Goal: Check status: Check status

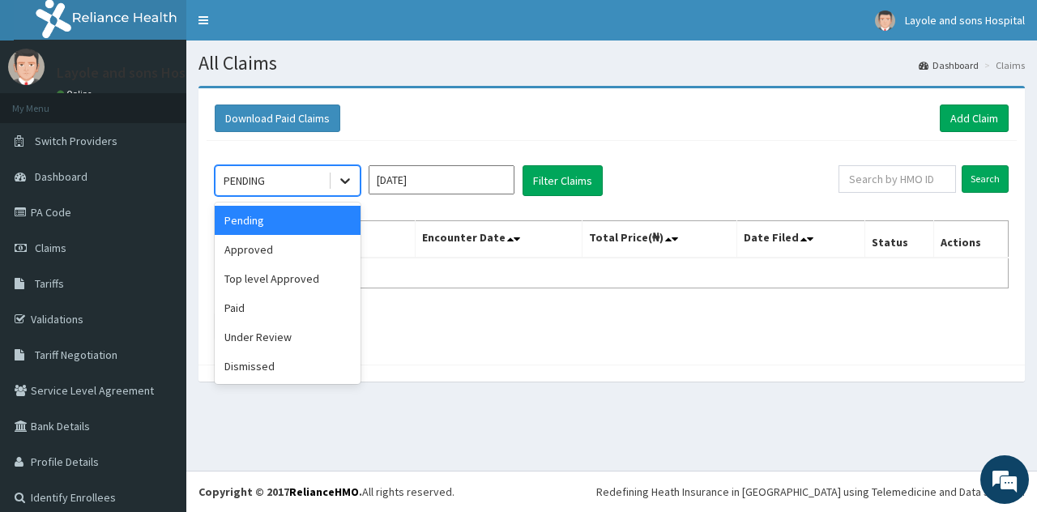
click at [342, 183] on icon at bounding box center [345, 180] width 16 height 16
click at [271, 315] on div "Paid" at bounding box center [288, 307] width 146 height 29
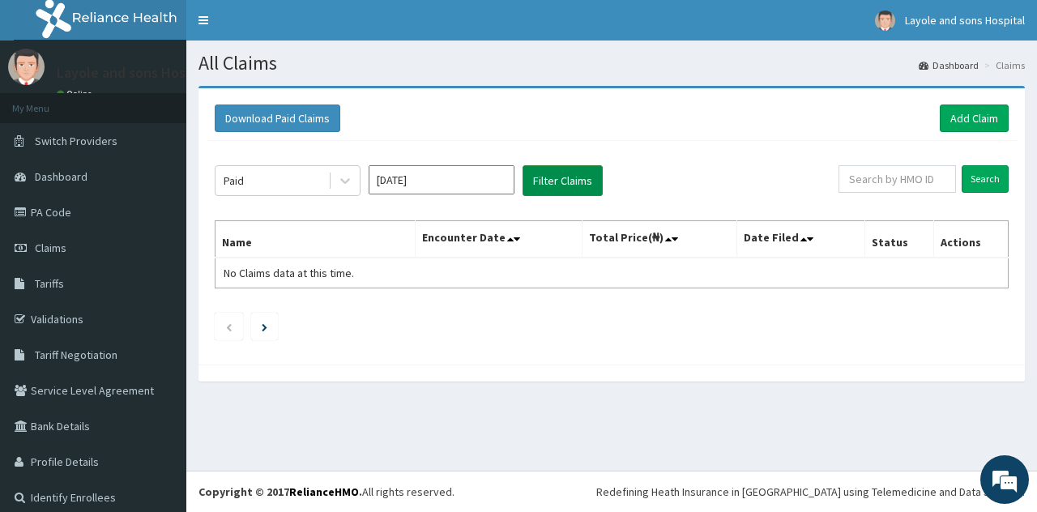
click at [540, 177] on button "Filter Claims" at bounding box center [562, 180] width 80 height 31
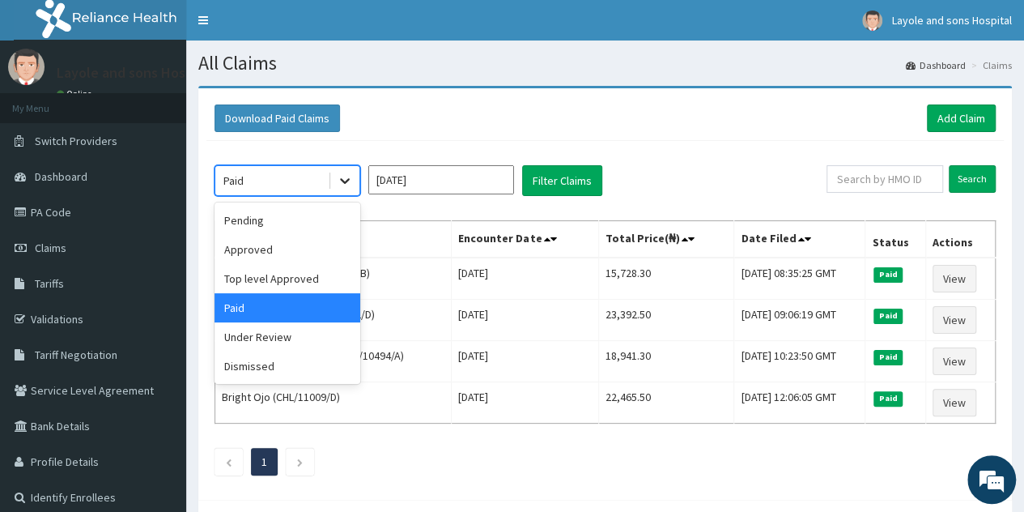
click at [353, 188] on div at bounding box center [344, 180] width 29 height 29
click at [275, 275] on div "Top level Approved" at bounding box center [288, 278] width 146 height 29
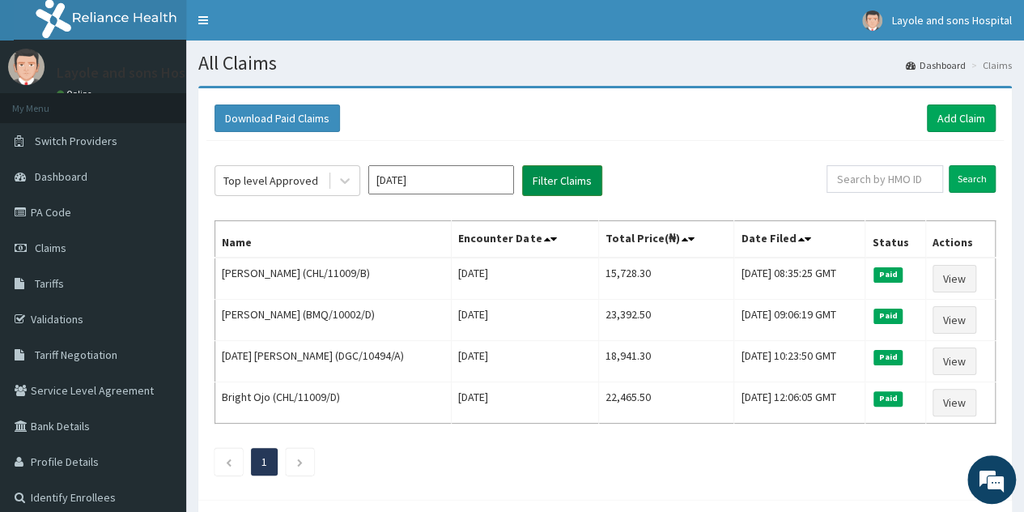
click at [570, 185] on button "Filter Claims" at bounding box center [562, 180] width 80 height 31
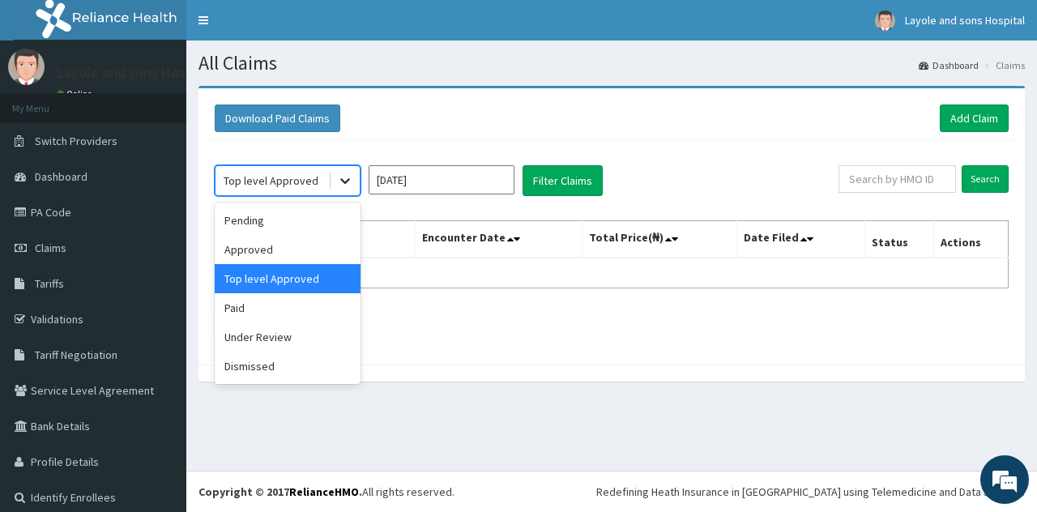
click at [352, 188] on div at bounding box center [344, 180] width 29 height 29
click at [261, 249] on div "Approved" at bounding box center [288, 249] width 146 height 29
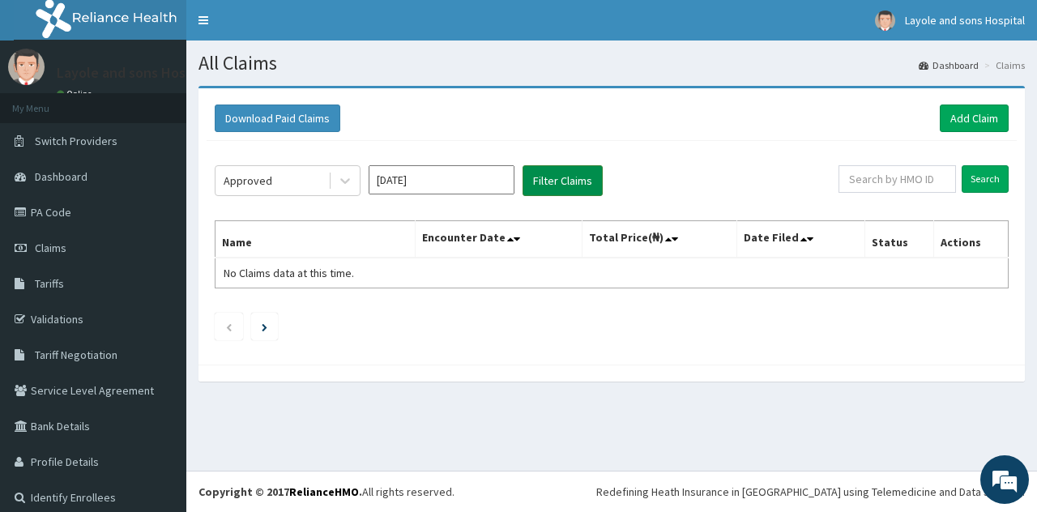
click at [572, 174] on button "Filter Claims" at bounding box center [562, 180] width 80 height 31
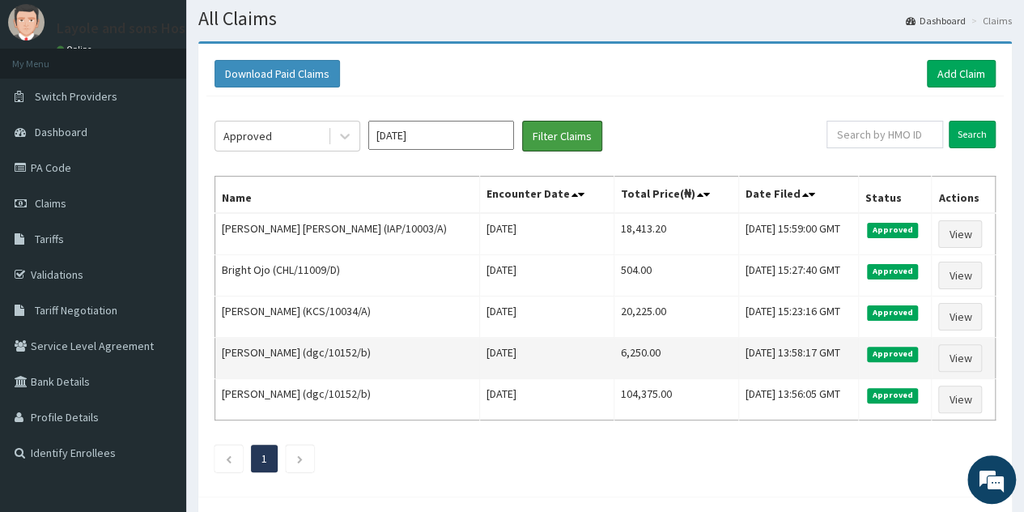
scroll to position [45, 0]
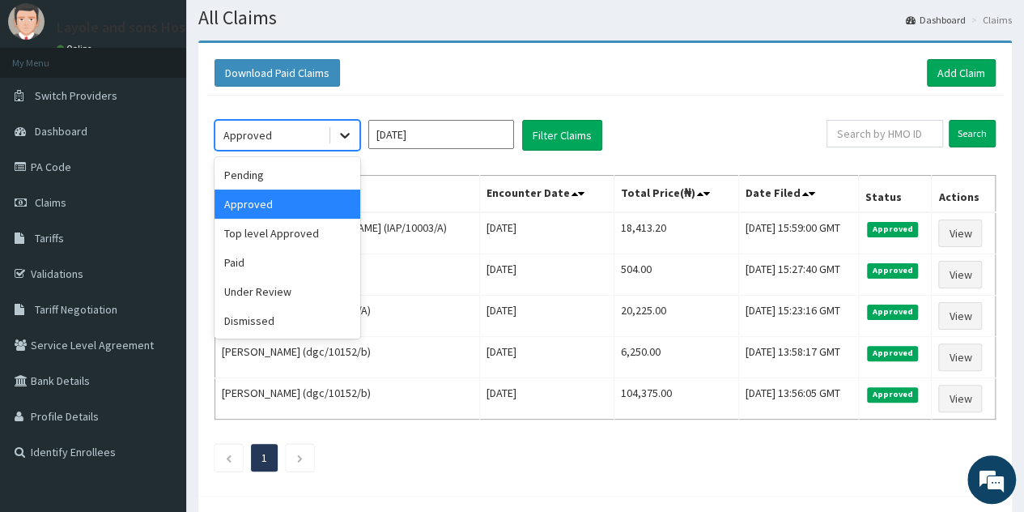
click at [353, 138] on div at bounding box center [344, 135] width 29 height 29
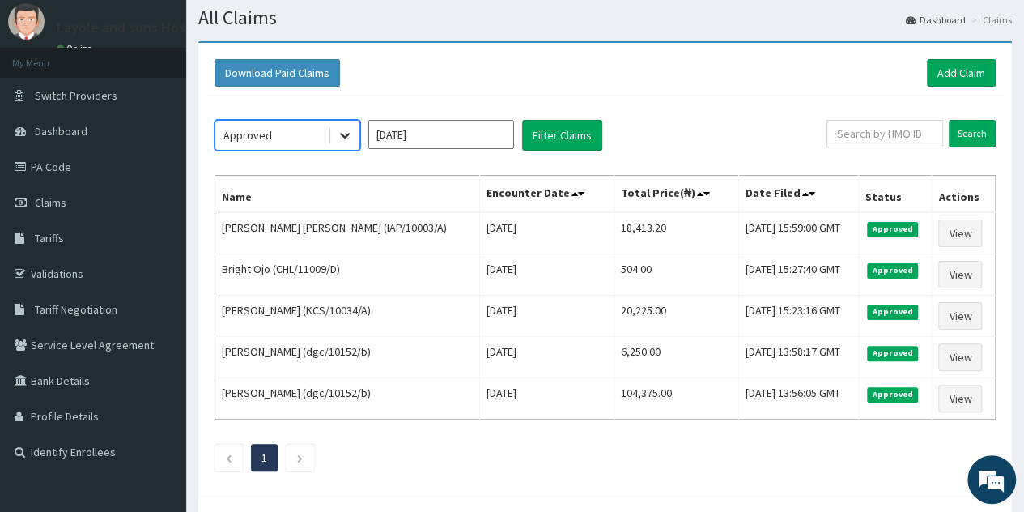
click at [353, 138] on div at bounding box center [344, 135] width 29 height 29
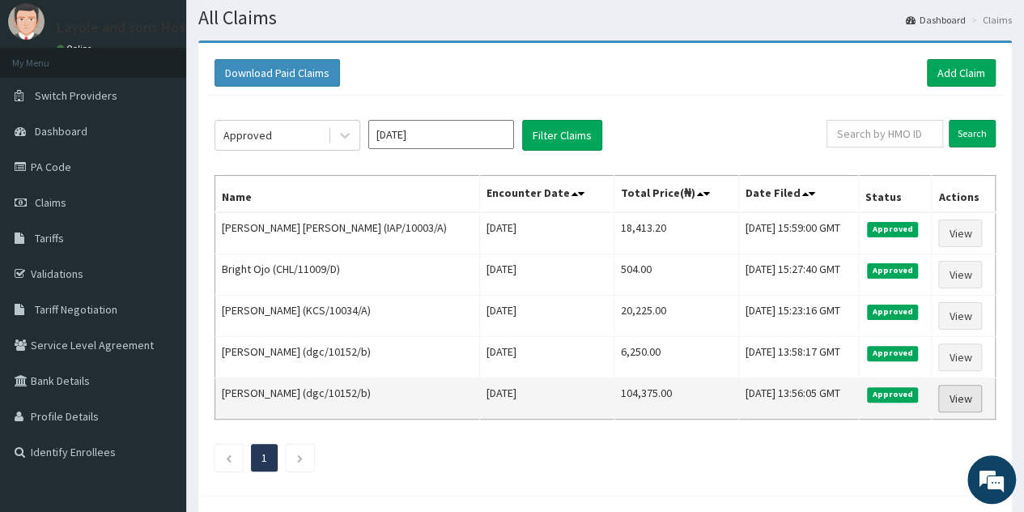
click at [962, 400] on link "View" at bounding box center [961, 399] width 44 height 28
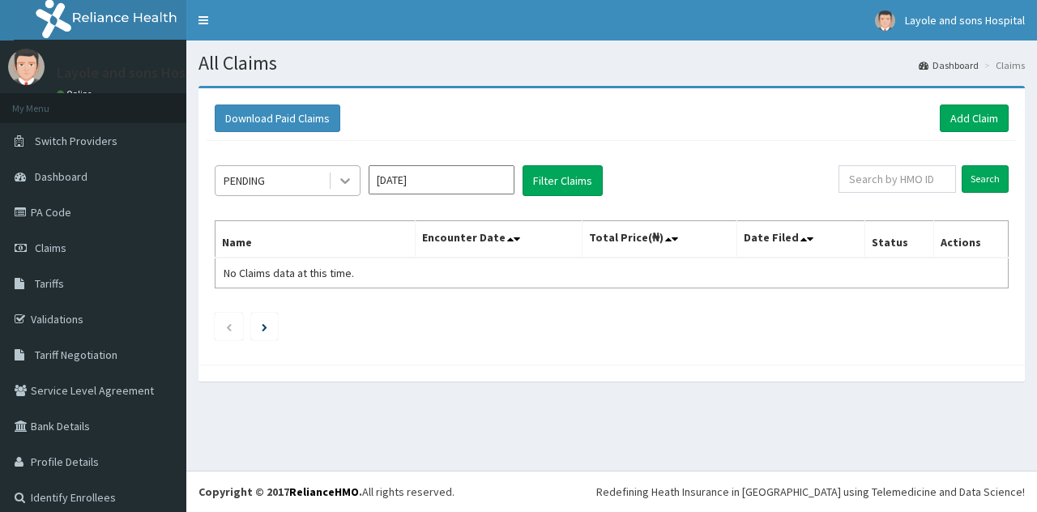
click at [356, 190] on div at bounding box center [344, 180] width 29 height 29
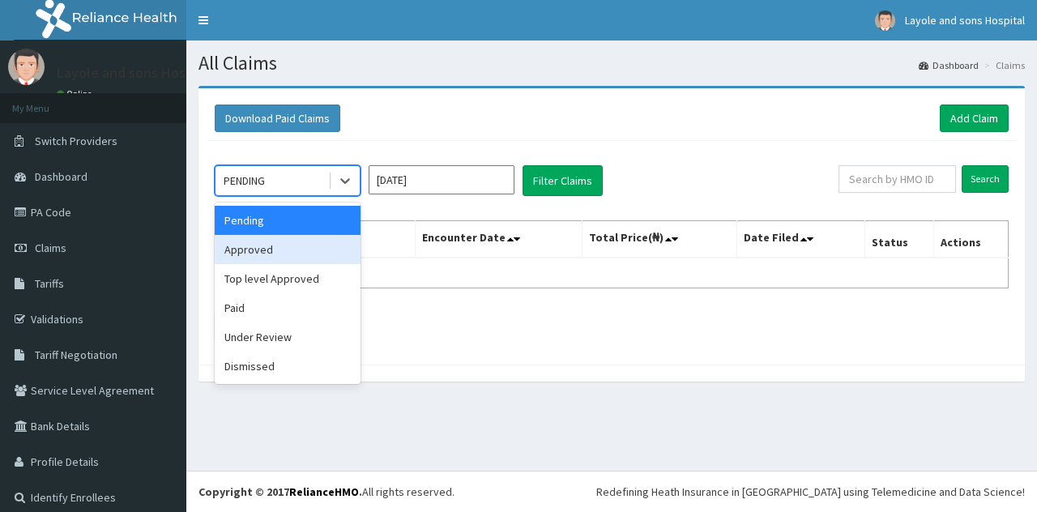
click at [280, 252] on div "Approved" at bounding box center [288, 249] width 146 height 29
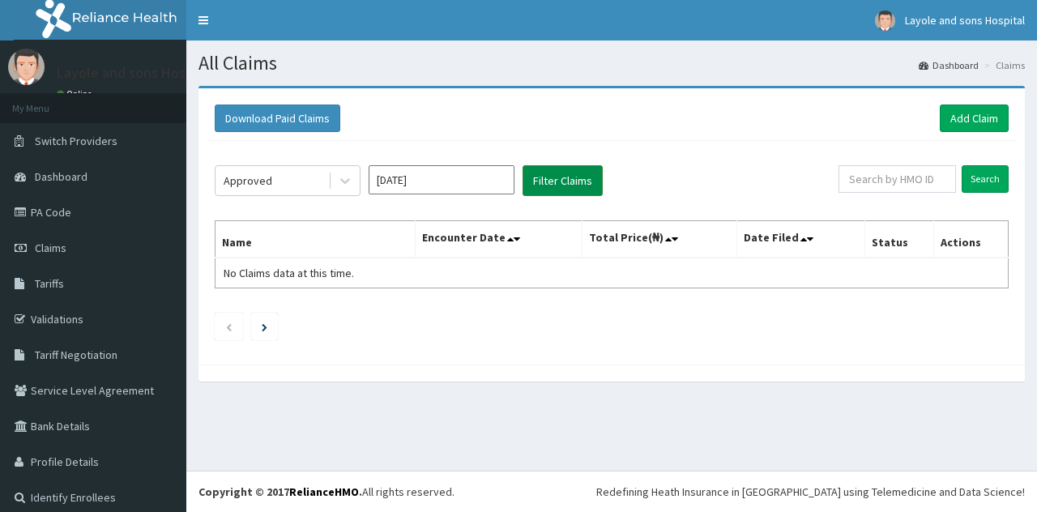
click at [563, 181] on button "Filter Claims" at bounding box center [562, 180] width 80 height 31
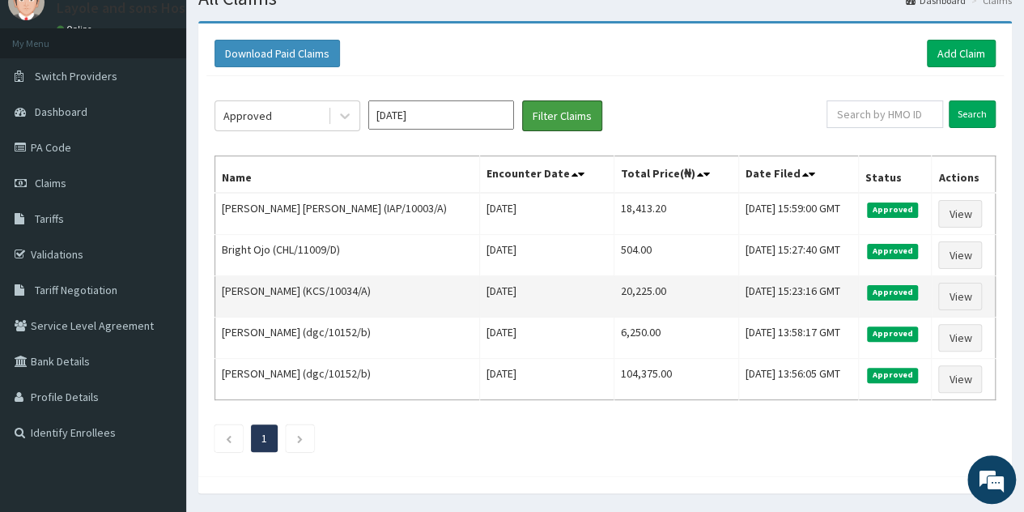
scroll to position [66, 0]
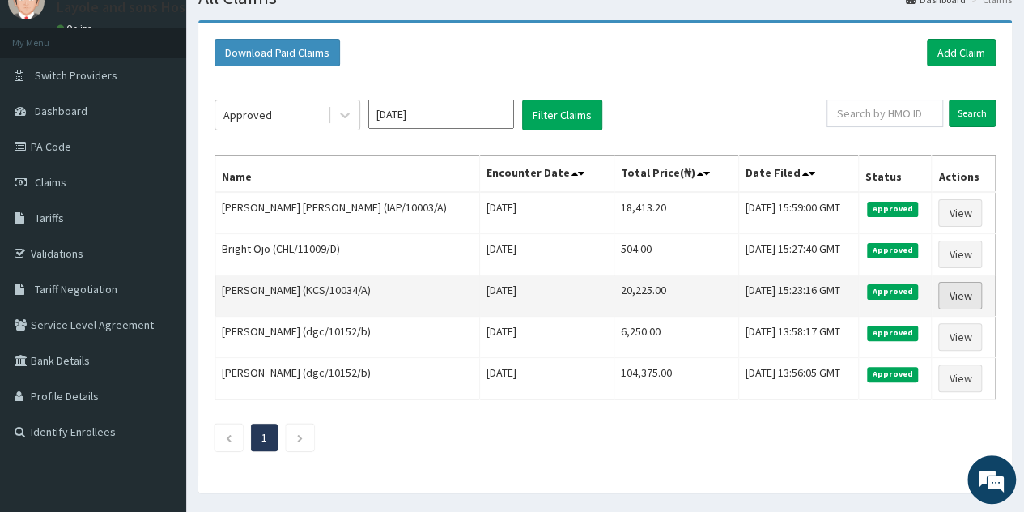
click at [956, 292] on link "View" at bounding box center [961, 296] width 44 height 28
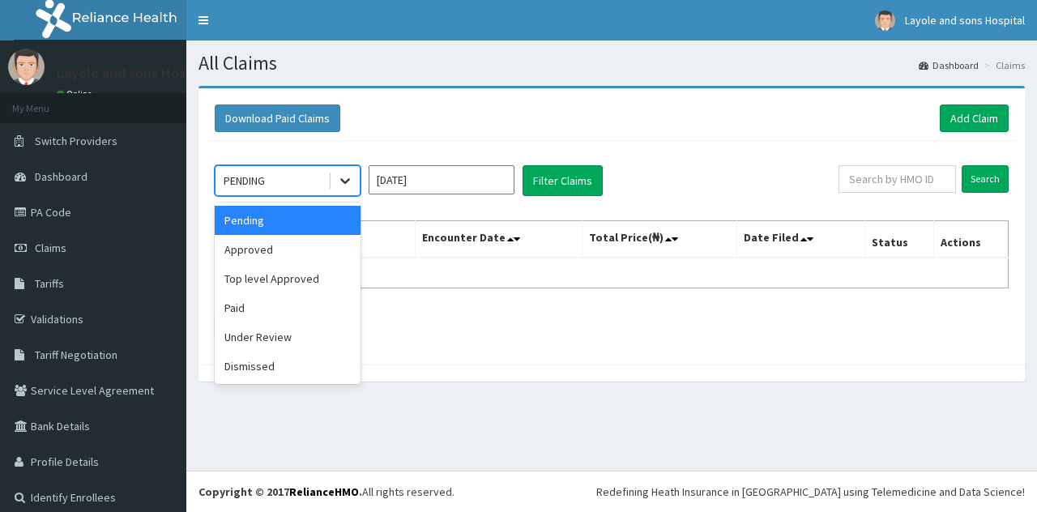
click at [341, 185] on icon at bounding box center [345, 180] width 16 height 16
click at [272, 245] on div "Approved" at bounding box center [288, 249] width 146 height 29
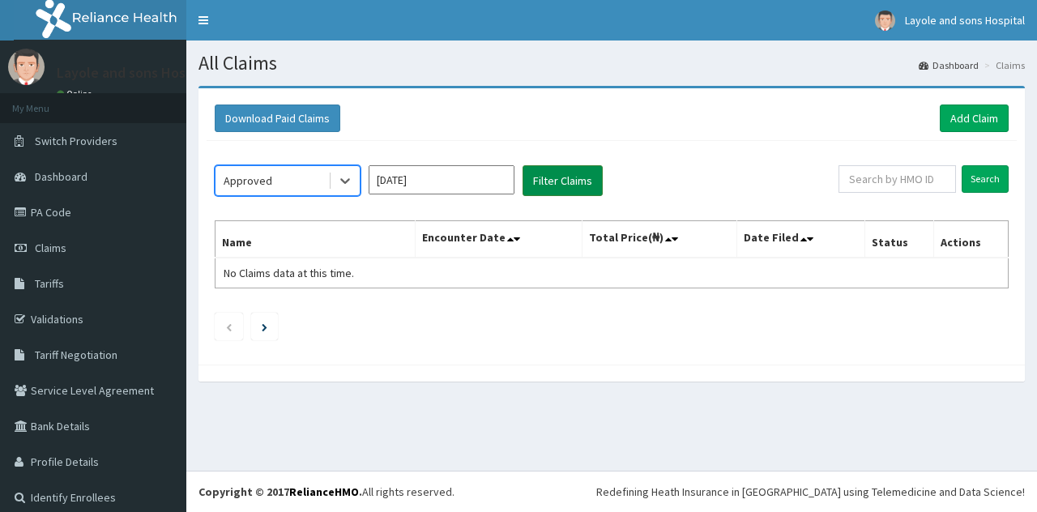
click at [577, 188] on button "Filter Claims" at bounding box center [562, 180] width 80 height 31
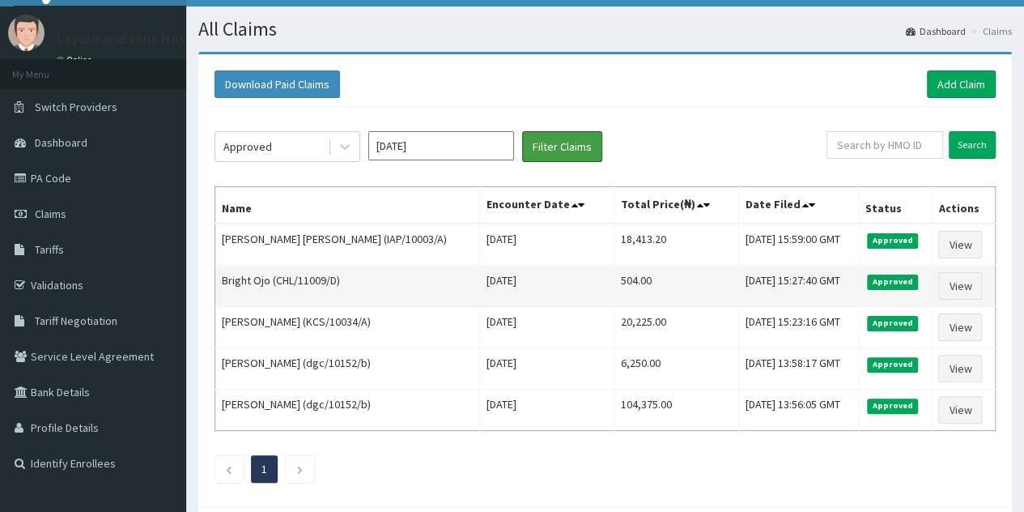
scroll to position [36, 0]
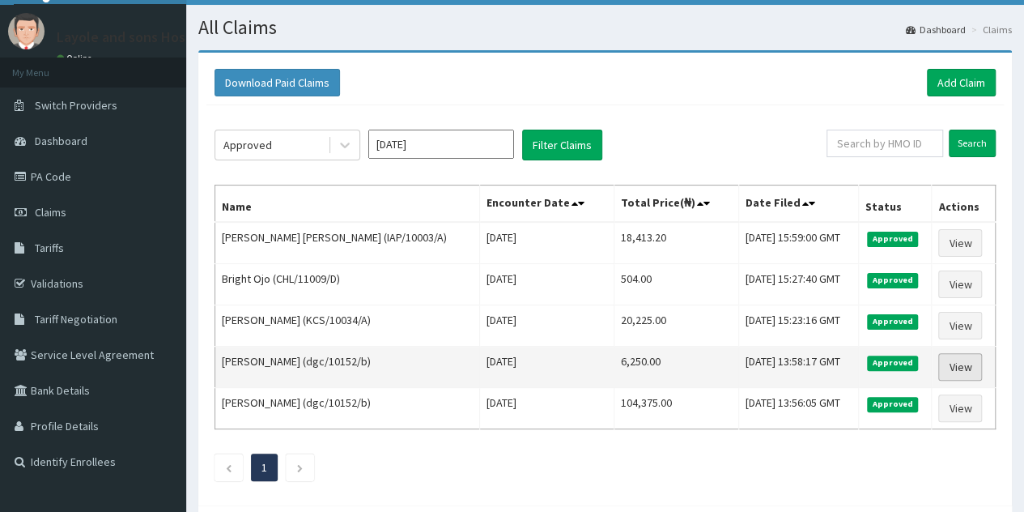
click at [951, 365] on link "View" at bounding box center [961, 367] width 44 height 28
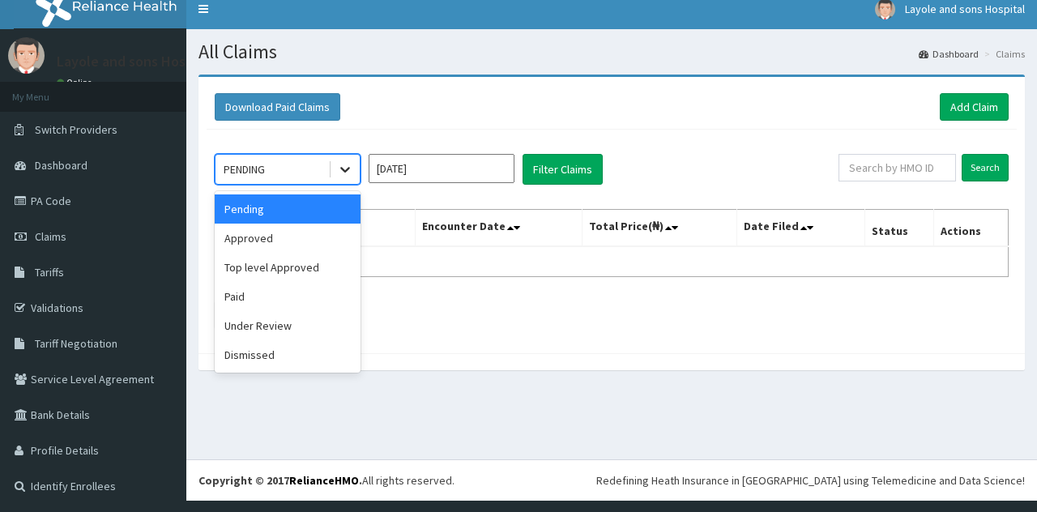
click at [348, 171] on icon at bounding box center [345, 169] width 16 height 16
click at [269, 242] on div "Approved" at bounding box center [288, 238] width 146 height 29
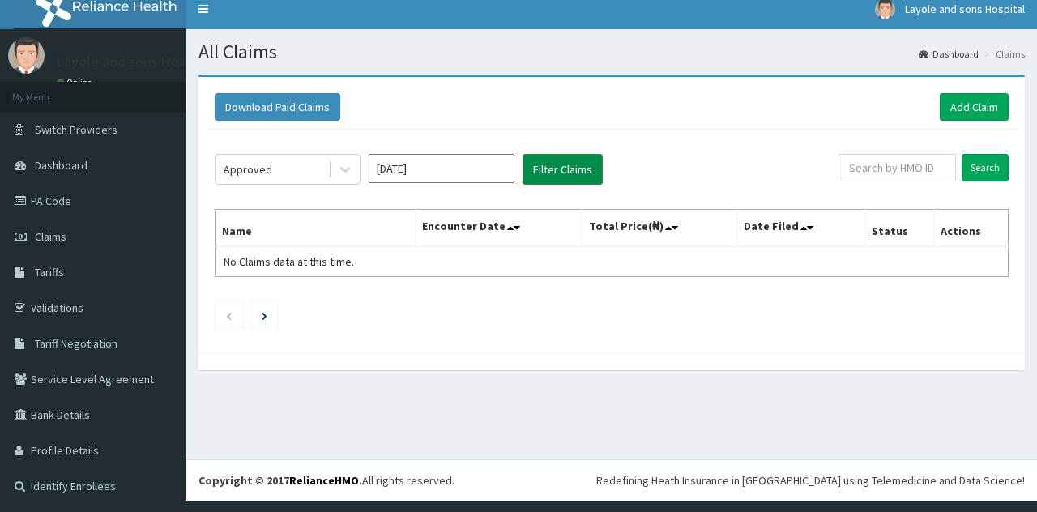
click at [553, 166] on button "Filter Claims" at bounding box center [562, 169] width 80 height 31
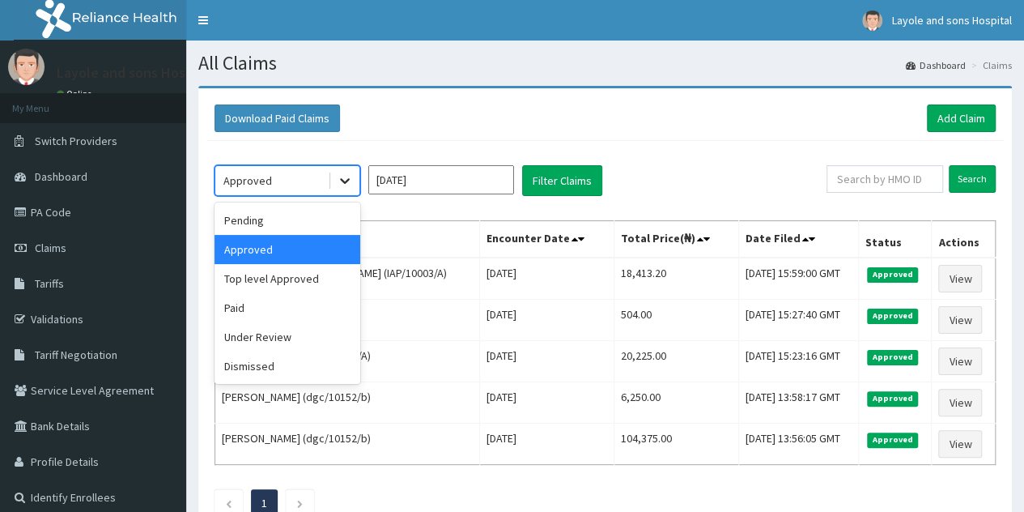
click at [348, 185] on icon at bounding box center [345, 180] width 16 height 16
click at [282, 216] on div "Pending" at bounding box center [288, 220] width 146 height 29
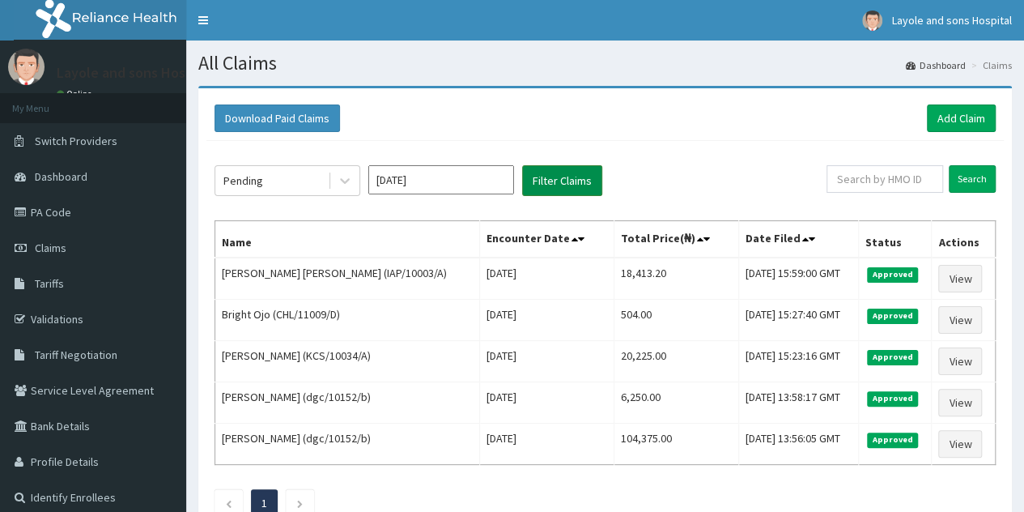
click at [578, 183] on button "Filter Claims" at bounding box center [562, 180] width 80 height 31
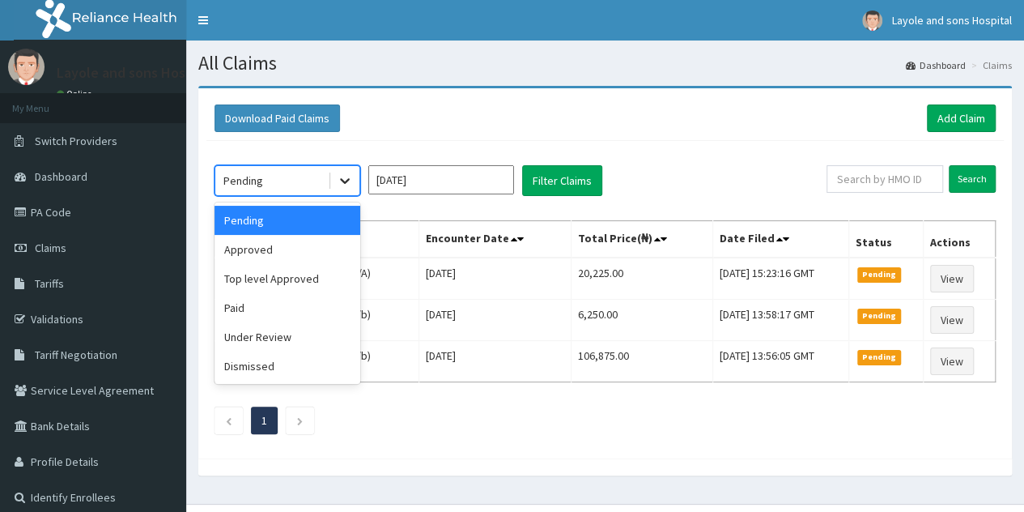
click at [360, 177] on div at bounding box center [344, 180] width 29 height 29
click at [260, 245] on div "Approved" at bounding box center [288, 249] width 146 height 29
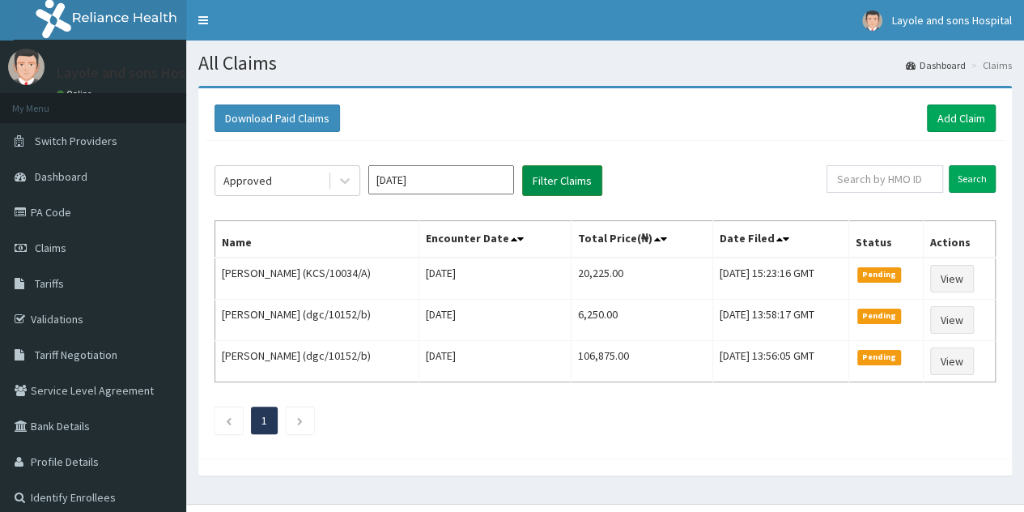
click at [569, 177] on button "Filter Claims" at bounding box center [562, 180] width 80 height 31
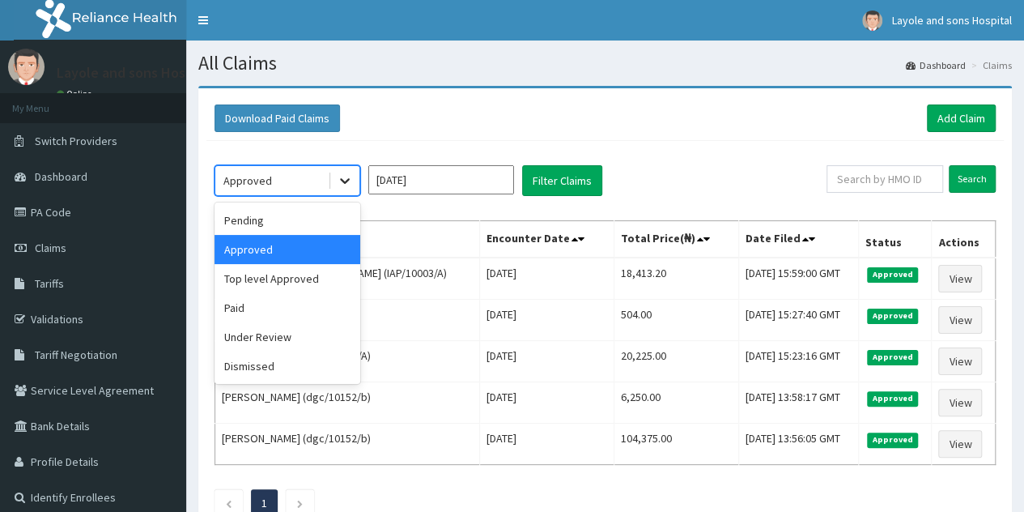
click at [350, 180] on icon at bounding box center [345, 180] width 16 height 16
click at [279, 222] on div "Pending" at bounding box center [288, 220] width 146 height 29
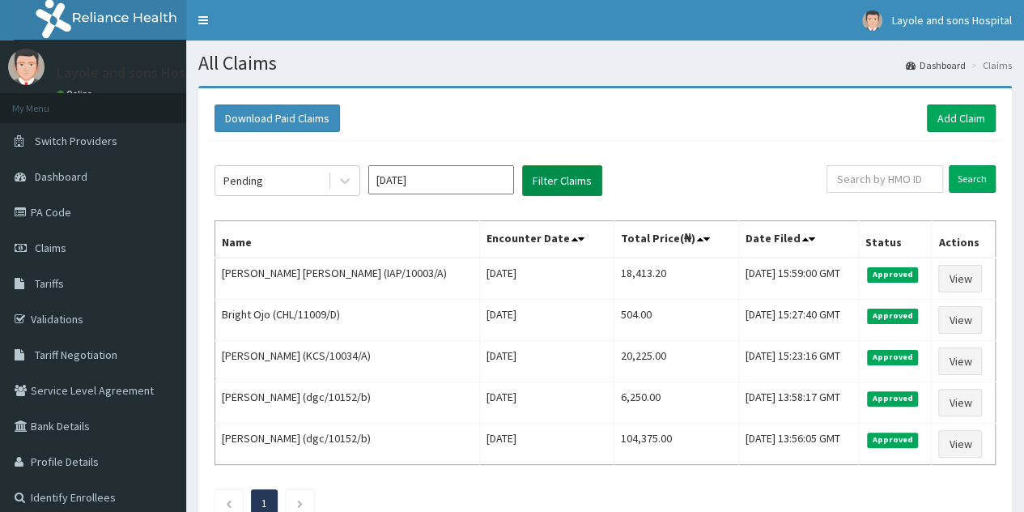
click at [572, 165] on button "Filter Claims" at bounding box center [562, 180] width 80 height 31
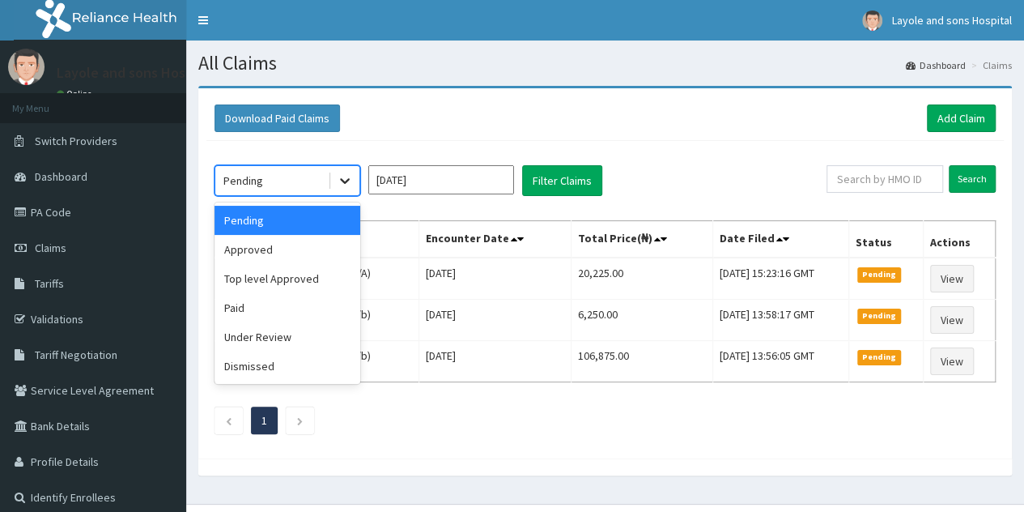
click at [345, 185] on icon at bounding box center [345, 180] width 16 height 16
click at [265, 256] on div "Approved" at bounding box center [288, 249] width 146 height 29
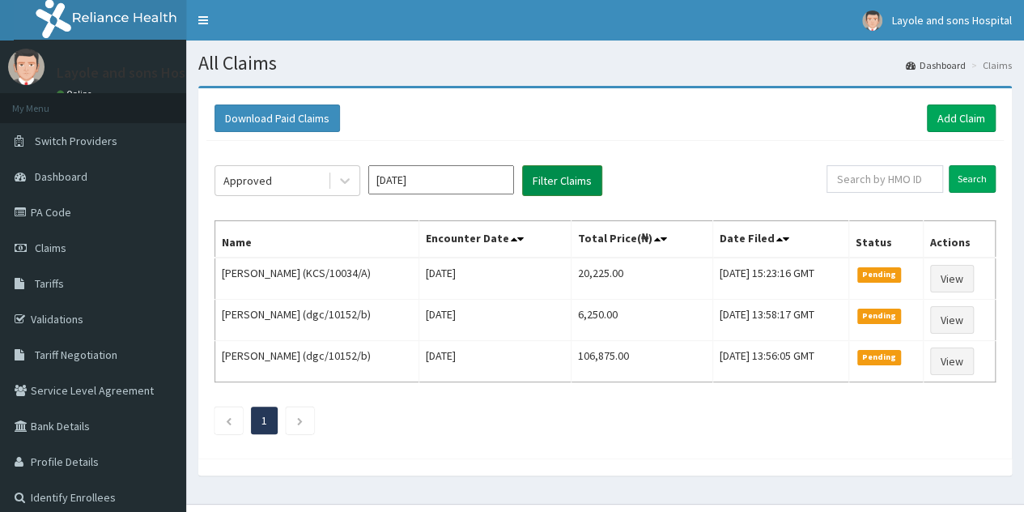
click at [554, 188] on button "Filter Claims" at bounding box center [562, 180] width 80 height 31
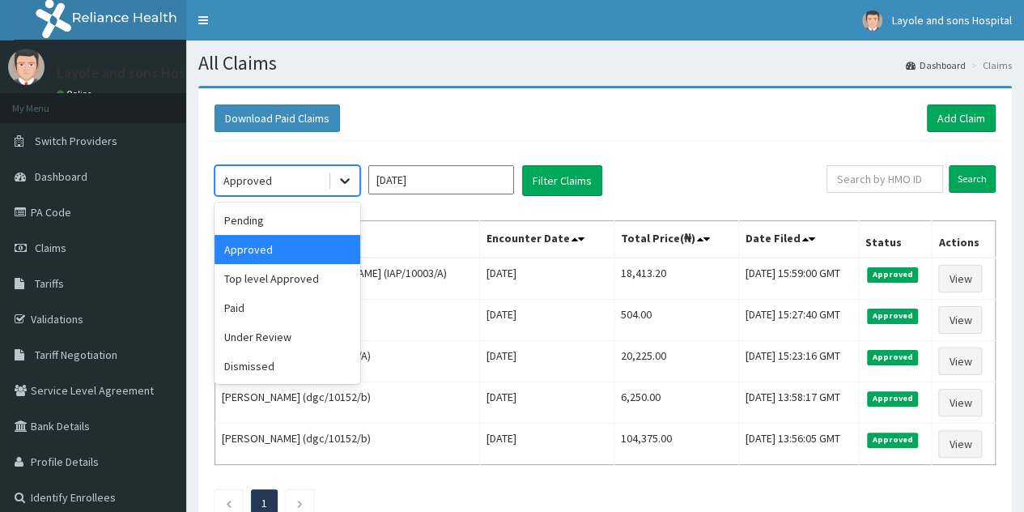
click at [348, 182] on icon at bounding box center [345, 180] width 16 height 16
click at [304, 283] on div "Top level Approved" at bounding box center [288, 278] width 146 height 29
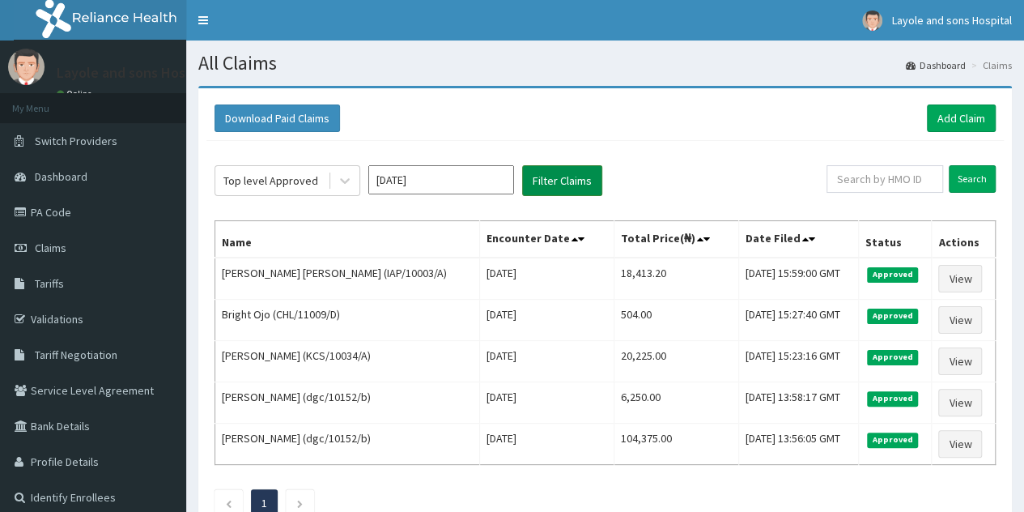
click at [564, 178] on button "Filter Claims" at bounding box center [562, 180] width 80 height 31
